Goal: Answer question/provide support

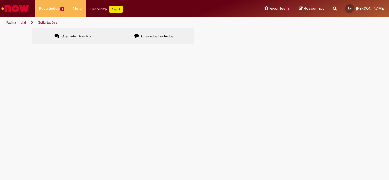
click at [0, 0] on span "Boa tarde Gentileza, enviar relatório de refugo da unidade para podermos proced…" at bounding box center [0, 0] width 0 height 0
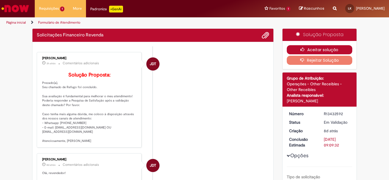
click at [303, 45] on button "Aceitar solução" at bounding box center [319, 49] width 66 height 9
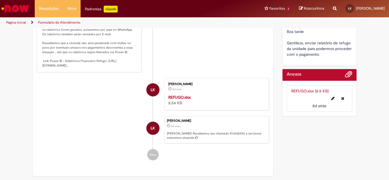
scroll to position [199, 0]
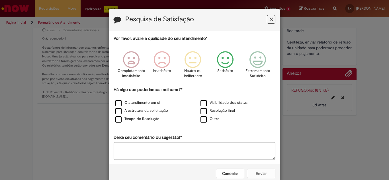
click at [225, 61] on icon "Feedback" at bounding box center [224, 59] width 21 height 17
drag, startPoint x: 122, startPoint y: 119, endPoint x: 203, endPoint y: 123, distance: 80.9
click at [122, 119] on label "Tempo de Resolução" at bounding box center [137, 118] width 44 height 5
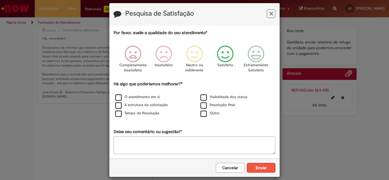
scroll to position [11, 0]
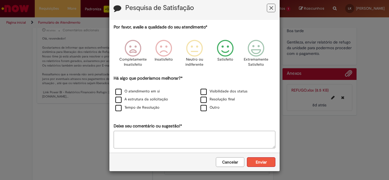
click at [262, 164] on button "Enviar" at bounding box center [261, 162] width 28 height 10
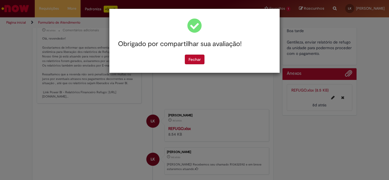
drag, startPoint x: 201, startPoint y: 58, endPoint x: 205, endPoint y: 12, distance: 46.8
click at [201, 58] on button "Fechar" at bounding box center [195, 60] width 20 height 10
